Goal: Task Accomplishment & Management: Manage account settings

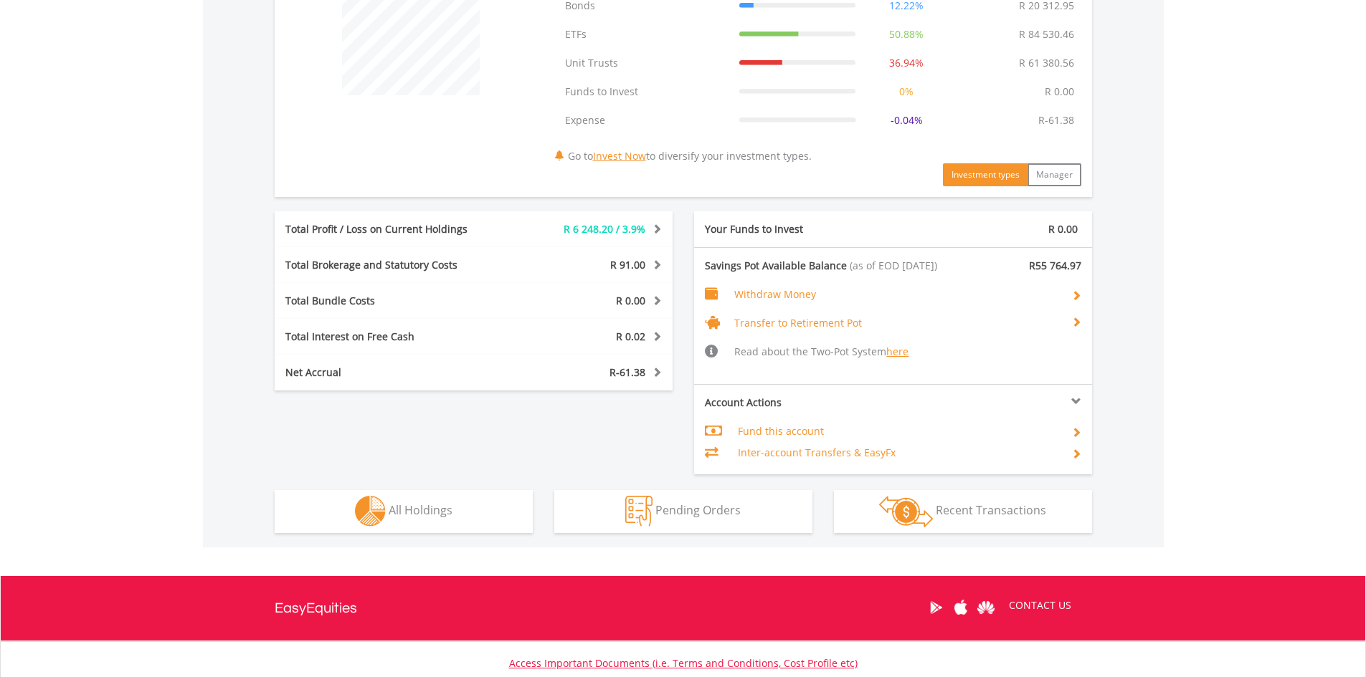
scroll to position [645, 0]
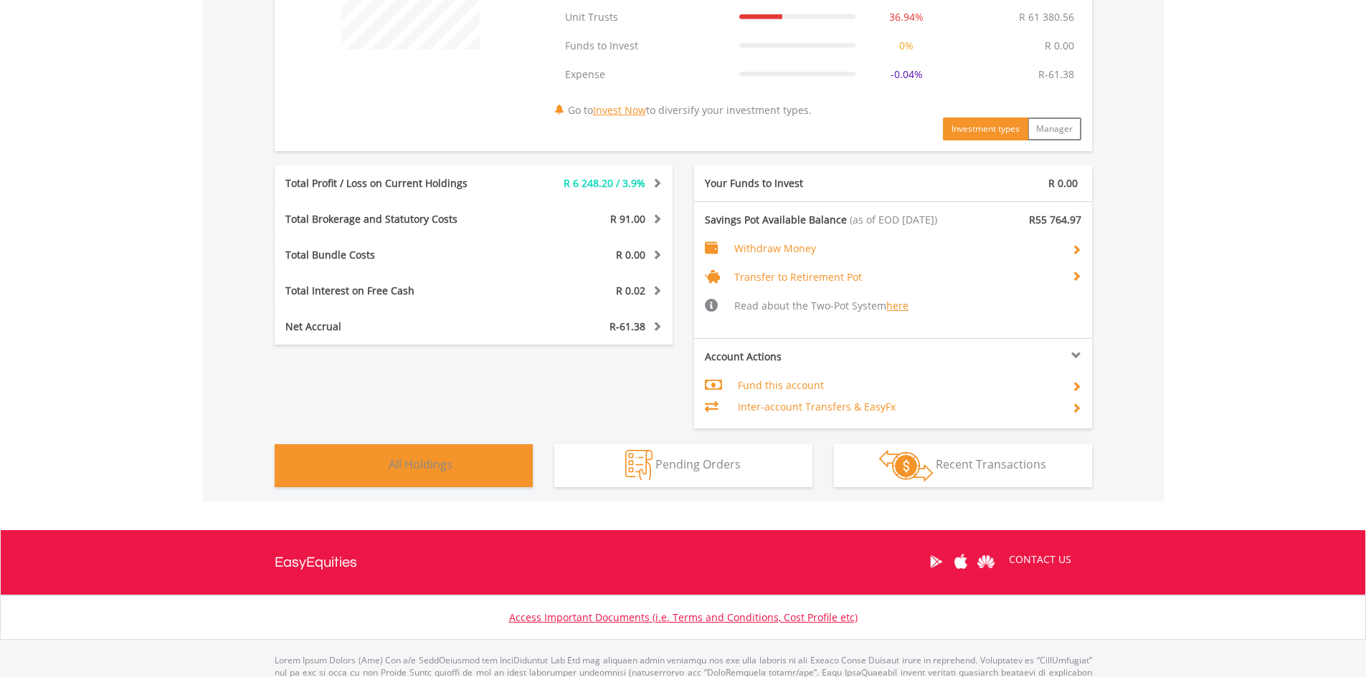
click at [388, 464] on button "Holdings All Holdings" at bounding box center [404, 465] width 258 height 43
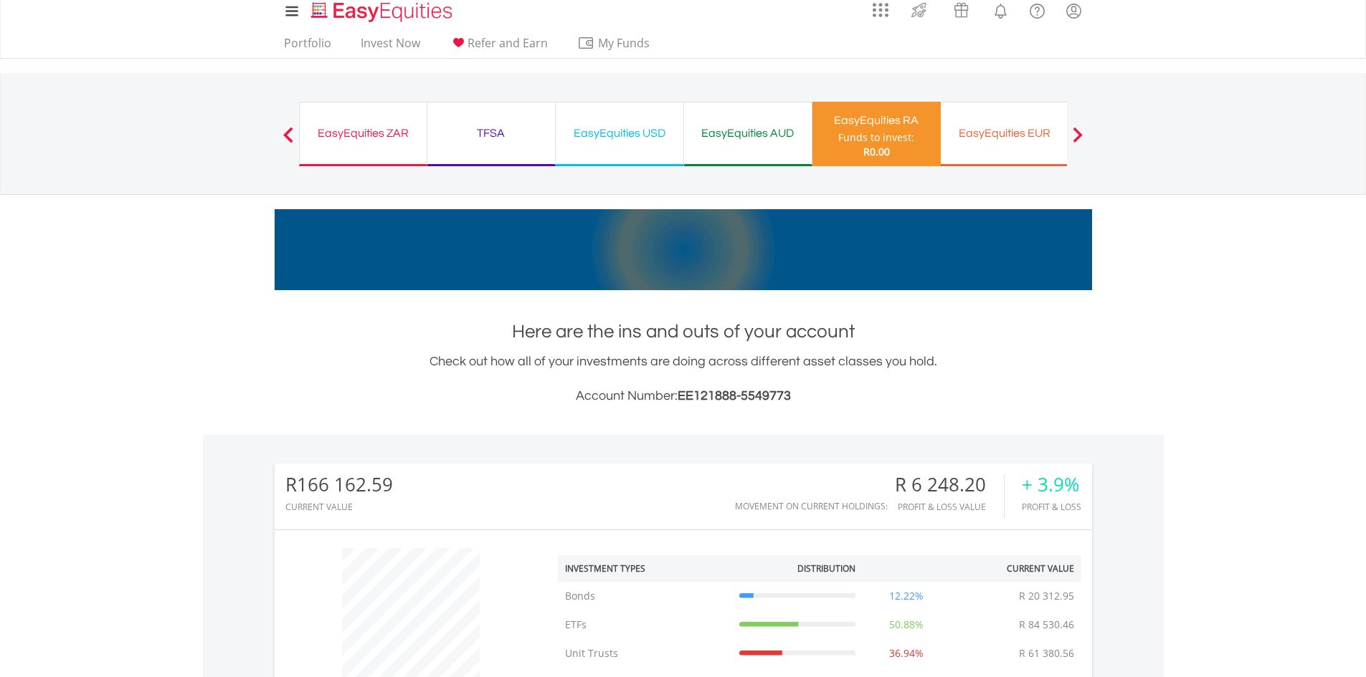
scroll to position [0, 0]
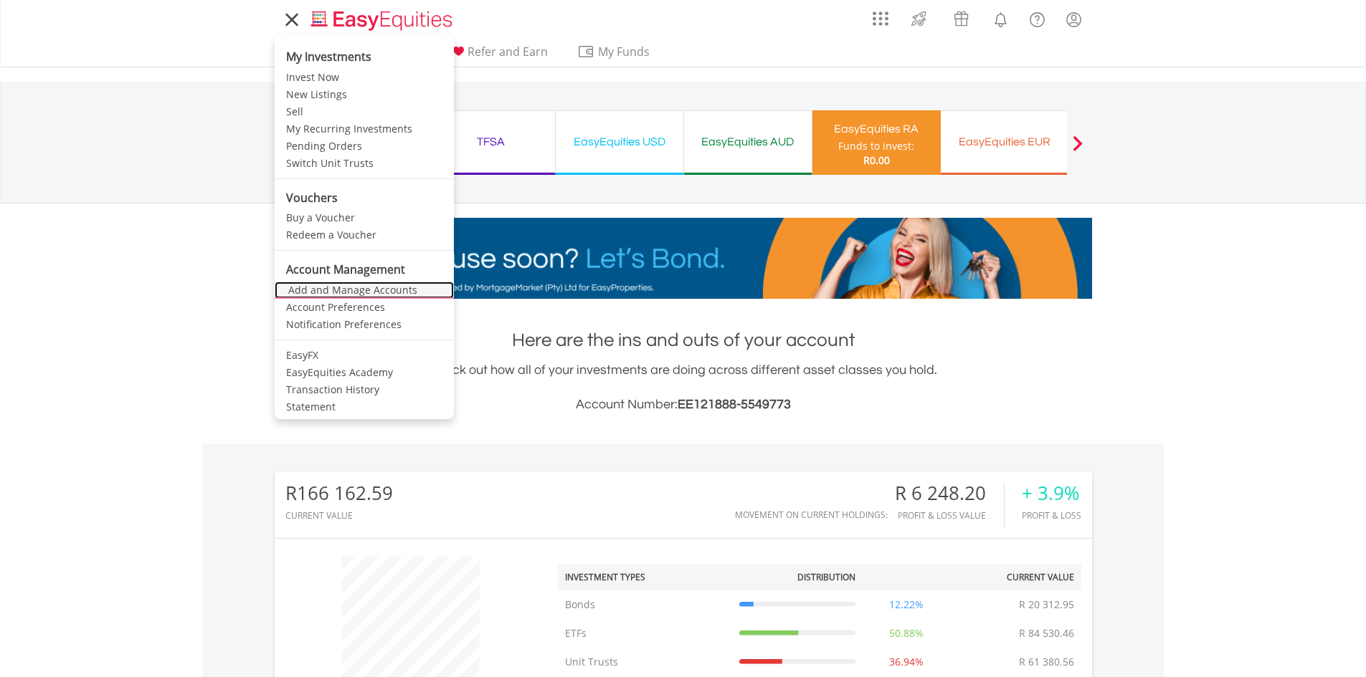
click at [345, 285] on link "Add and Manage Accounts" at bounding box center [364, 290] width 179 height 17
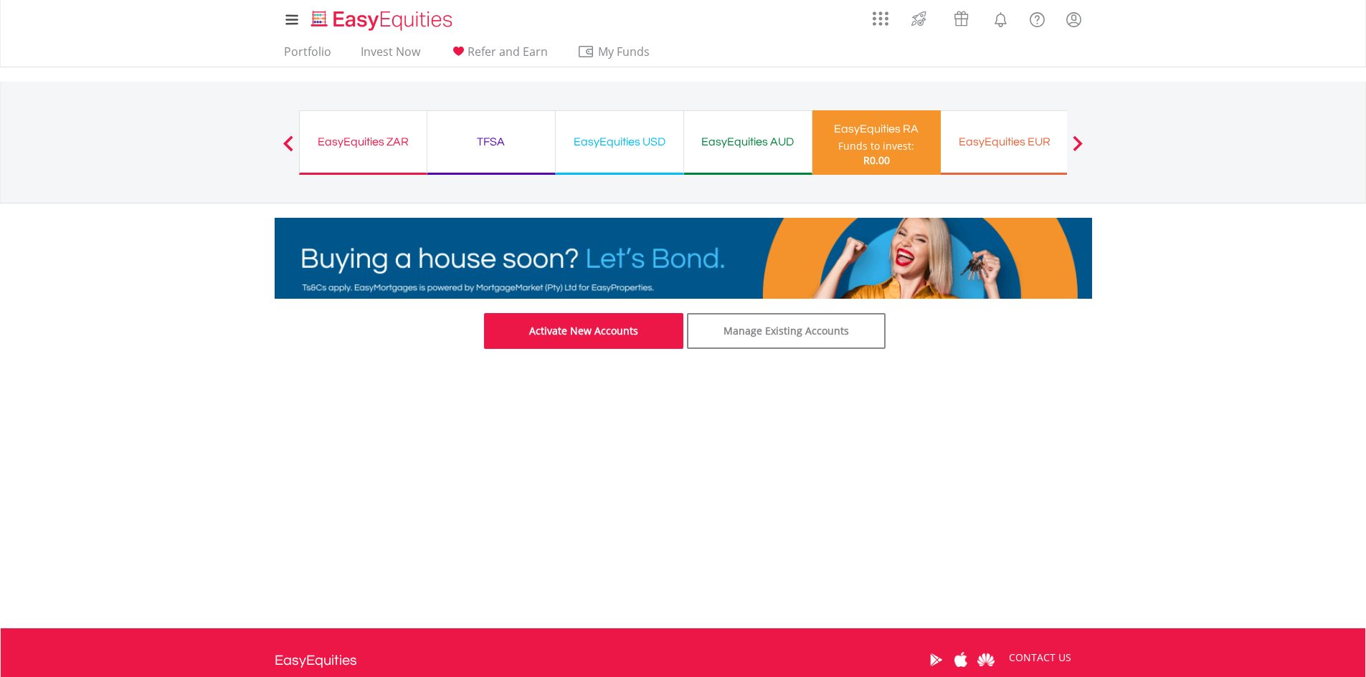
click at [614, 333] on link "Activate New Accounts" at bounding box center [583, 331] width 199 height 36
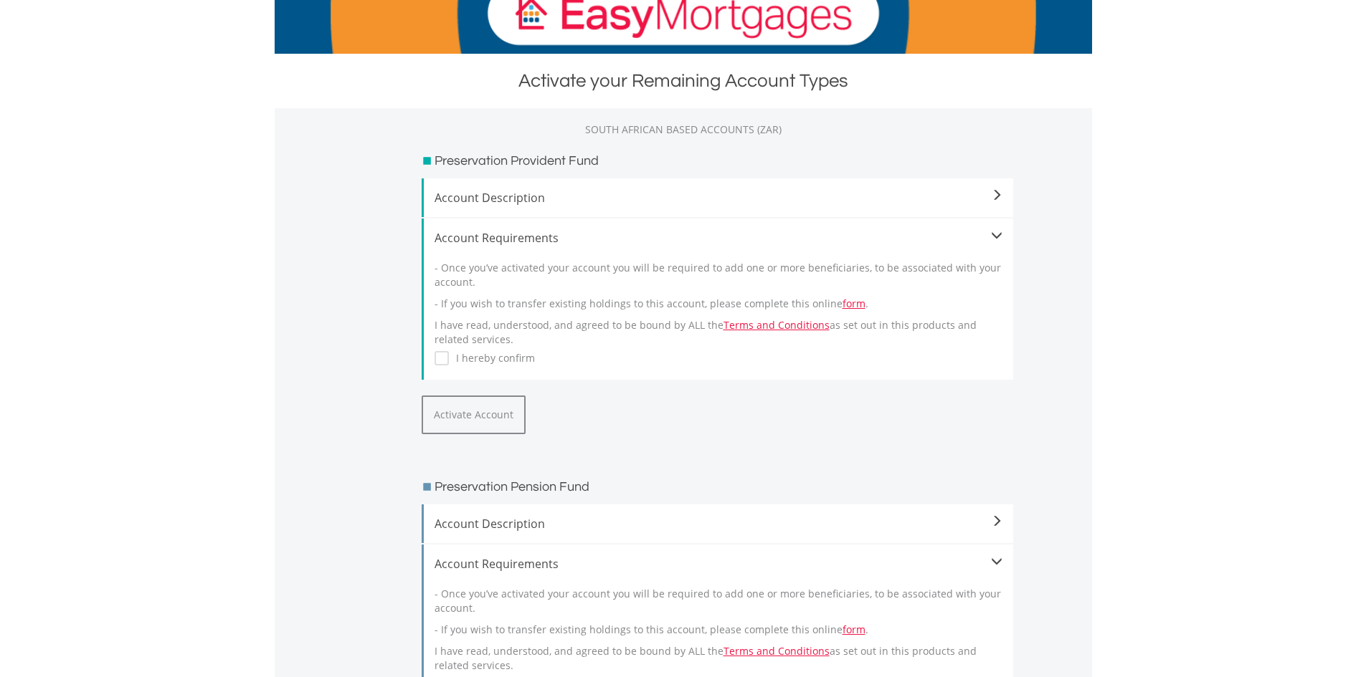
scroll to position [211, 0]
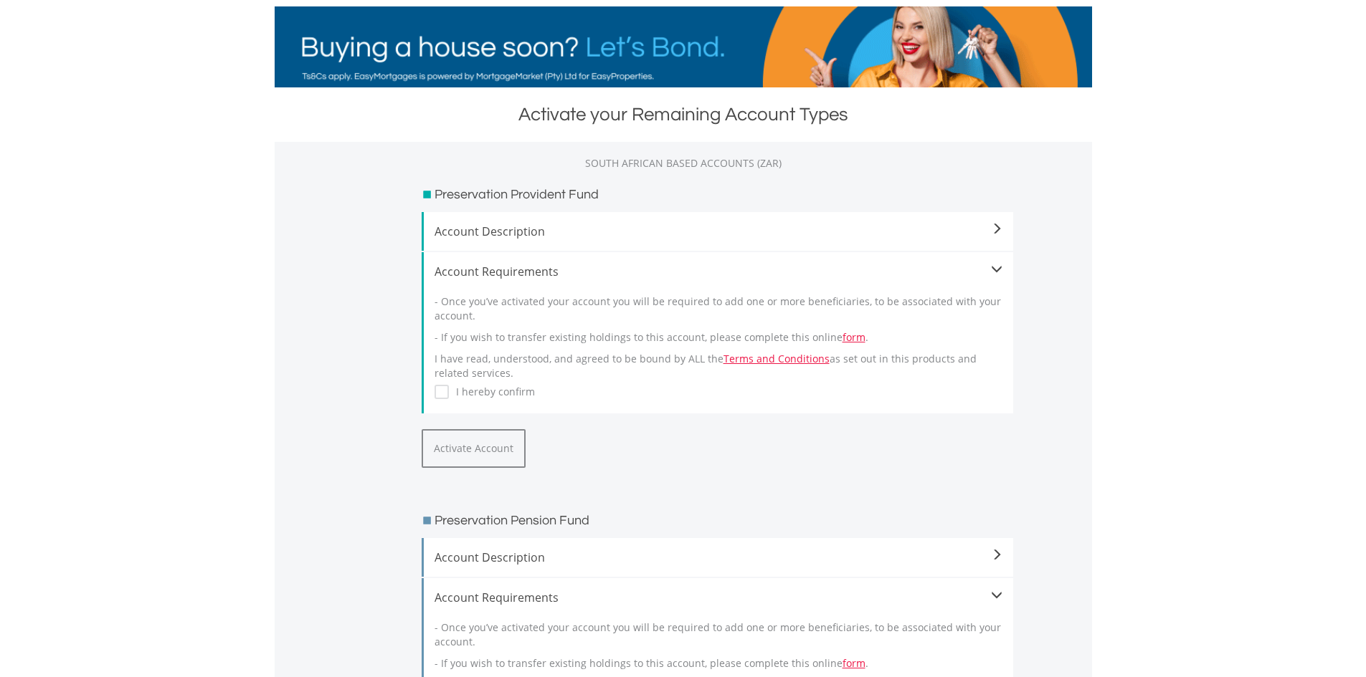
click at [991, 232] on span at bounding box center [996, 229] width 11 height 11
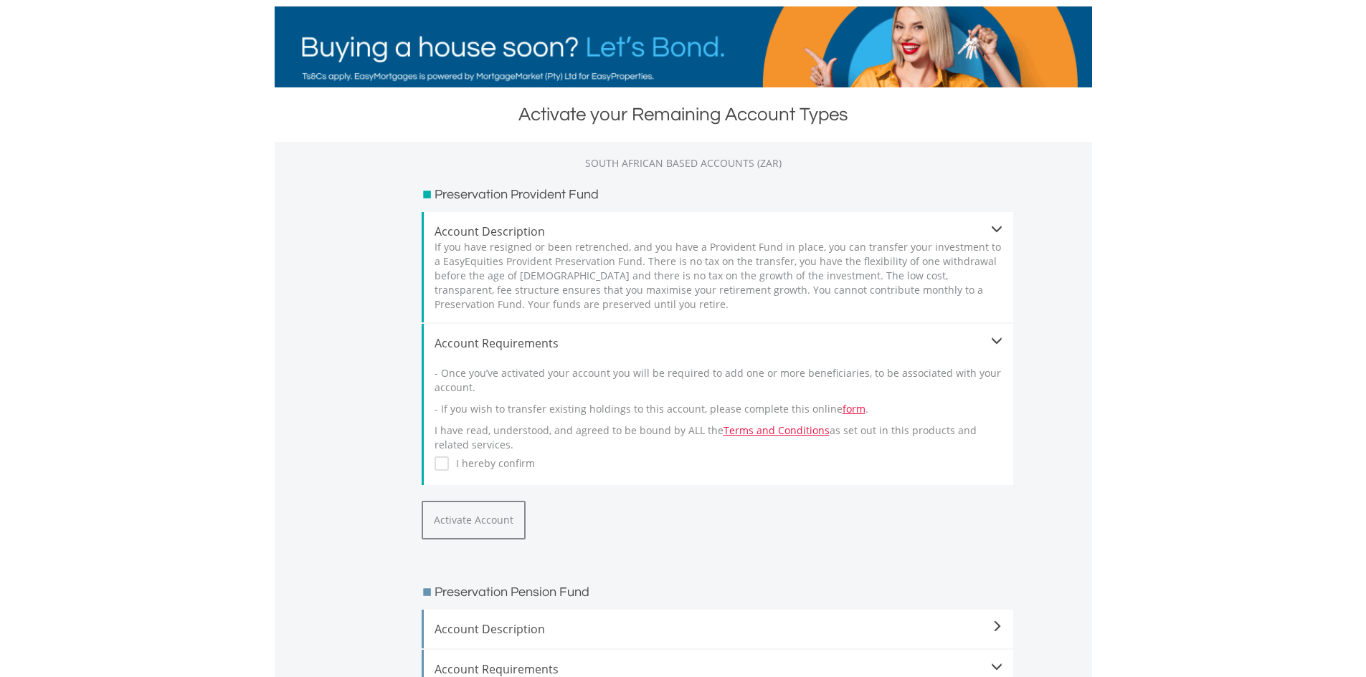
scroll to position [0, 0]
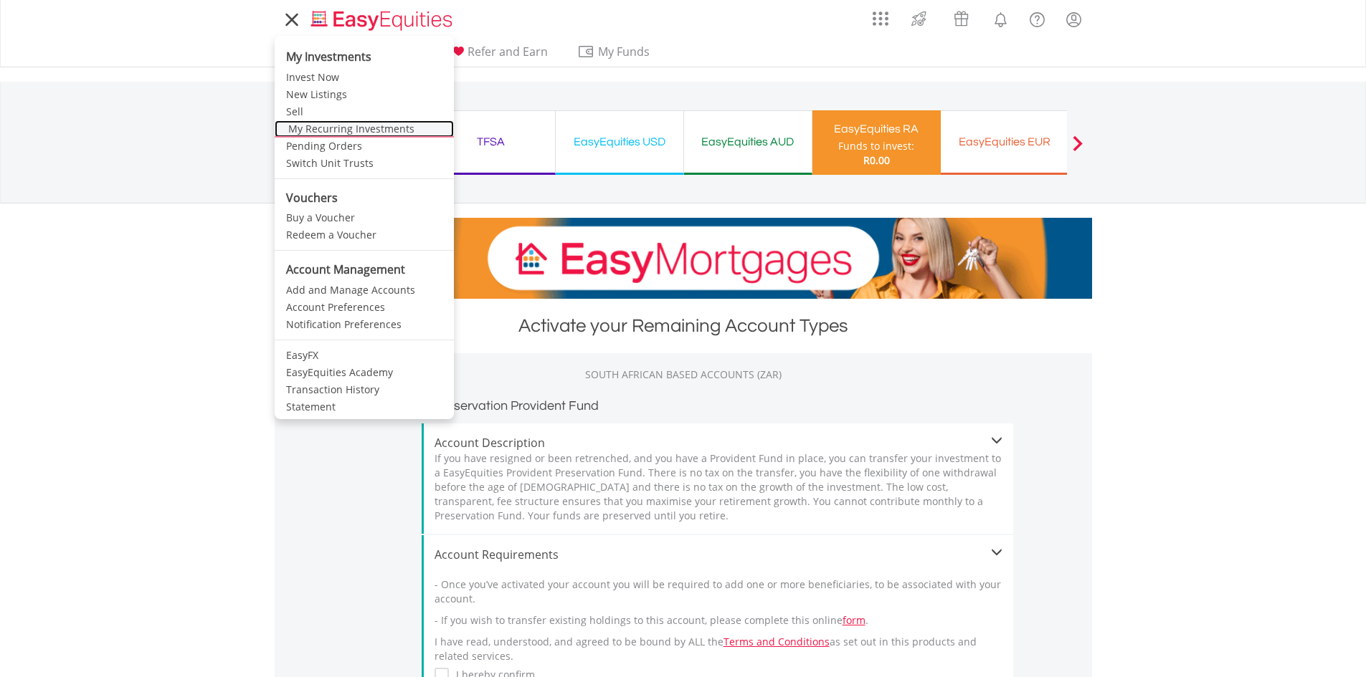
click at [339, 126] on link "My Recurring Investments" at bounding box center [364, 128] width 179 height 17
